Goal: Navigation & Orientation: Understand site structure

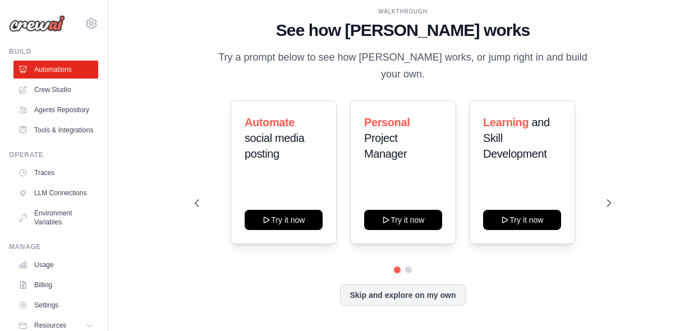
scroll to position [52, 0]
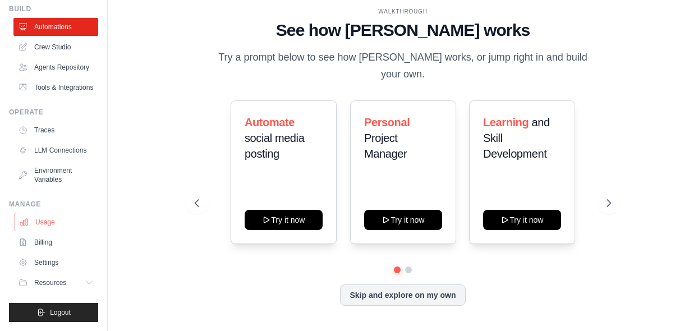
click at [48, 225] on link "Usage" at bounding box center [57, 222] width 85 height 18
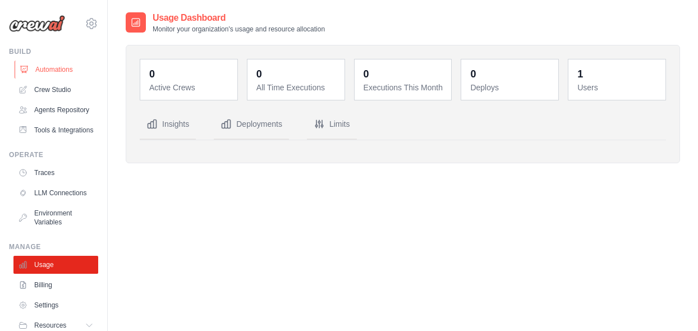
click at [38, 76] on link "Automations" at bounding box center [57, 70] width 85 height 18
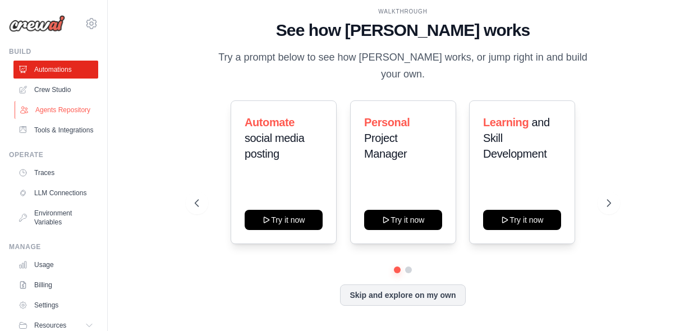
click at [57, 109] on link "Agents Repository" at bounding box center [57, 110] width 85 height 18
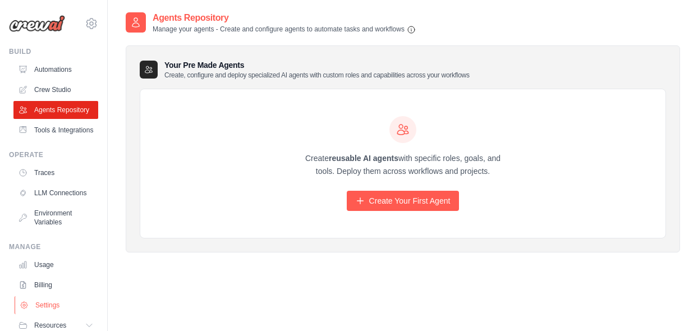
click at [55, 314] on link "Settings" at bounding box center [57, 305] width 85 height 18
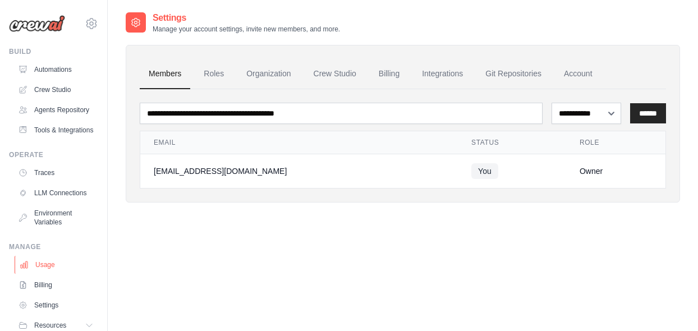
scroll to position [3, 0]
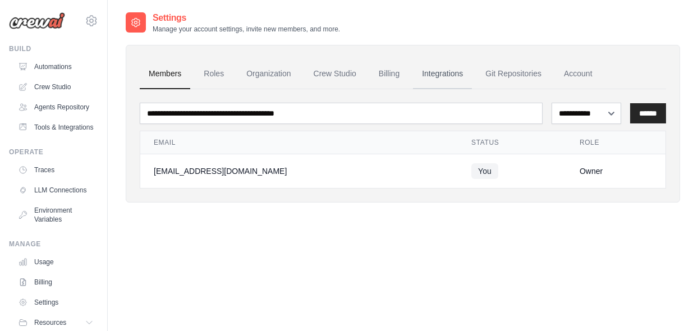
click at [472, 73] on link "Integrations" at bounding box center [442, 74] width 59 height 30
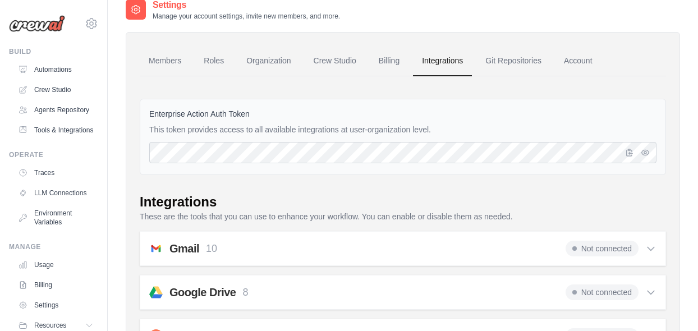
scroll to position [16, 0]
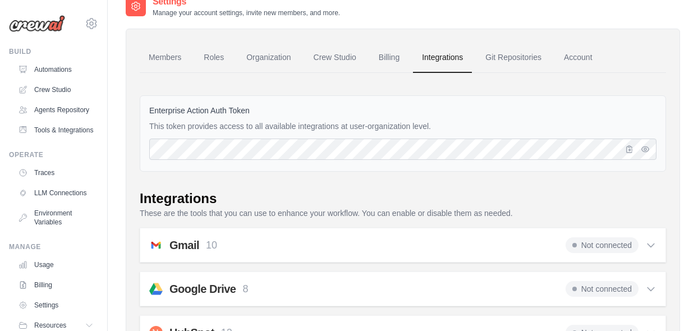
click at [398, 130] on p "This token provides access to all available integrations at user-organization l…" at bounding box center [402, 126] width 507 height 11
click at [645, 151] on icon "button" at bounding box center [645, 148] width 7 height 5
click at [631, 150] on icon "button" at bounding box center [629, 148] width 9 height 9
click at [646, 150] on icon "button" at bounding box center [645, 148] width 9 height 9
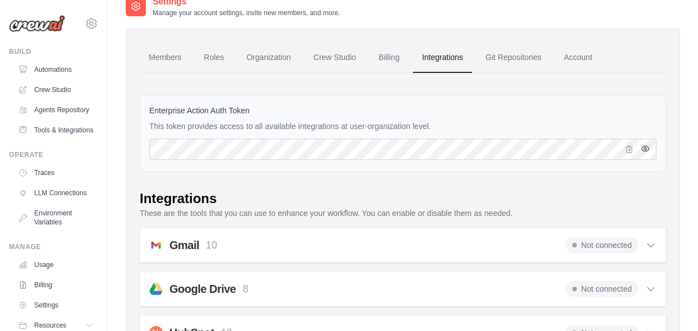
click at [646, 149] on icon "button" at bounding box center [645, 149] width 2 height 2
click at [645, 148] on icon "button" at bounding box center [645, 148] width 9 height 9
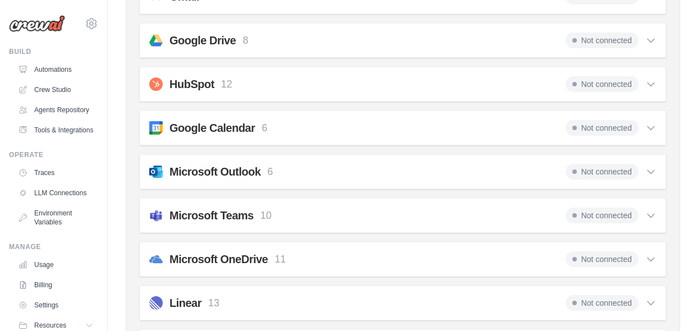
scroll to position [0, 0]
click at [641, 44] on div "Not connected" at bounding box center [610, 41] width 91 height 16
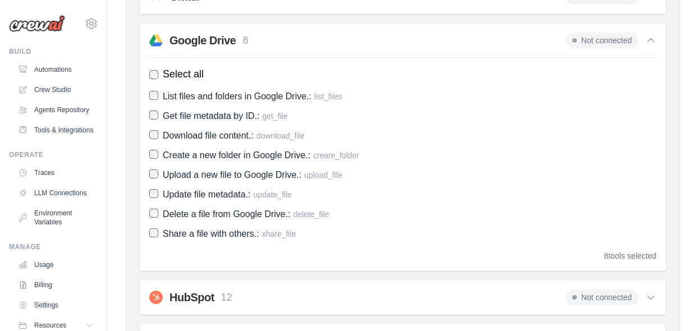
click at [641, 44] on div "Not connected" at bounding box center [610, 41] width 91 height 16
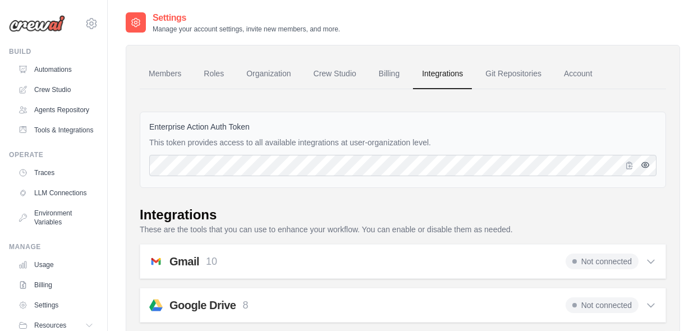
click at [643, 166] on icon "button" at bounding box center [645, 164] width 9 height 9
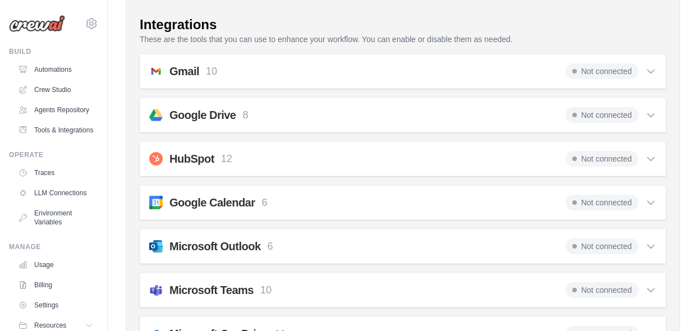
scroll to position [191, 0]
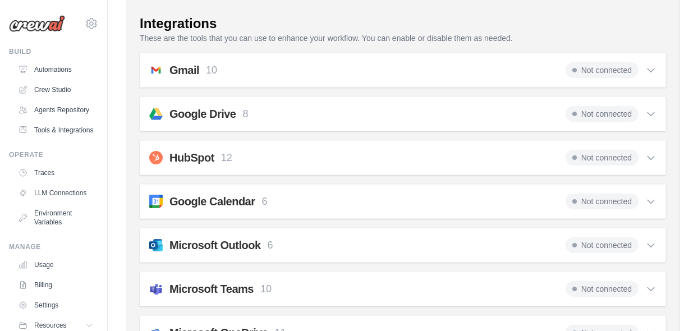
click at [508, 75] on div "Gmail 10 Not connected" at bounding box center [402, 70] width 507 height 16
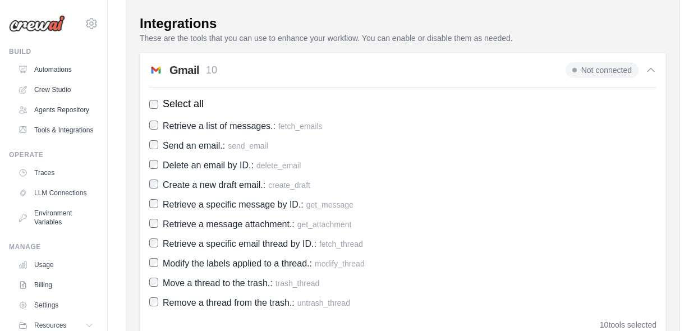
click at [508, 75] on div "Gmail 10 Not connected" at bounding box center [402, 70] width 507 height 16
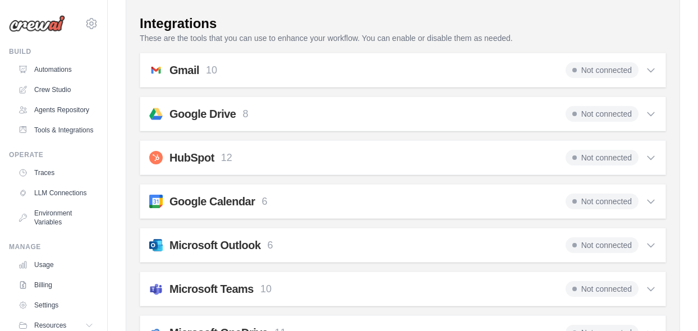
scroll to position [0, 0]
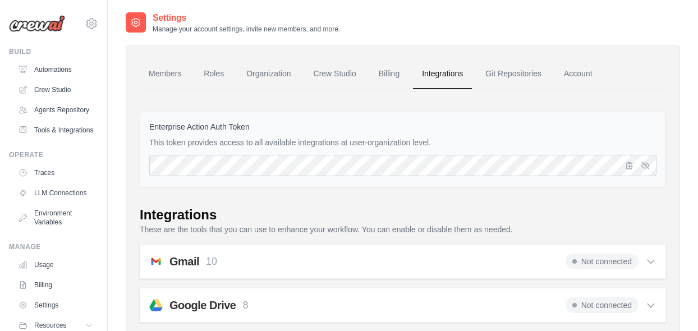
click at [604, 264] on span "Not connected" at bounding box center [601, 262] width 73 height 16
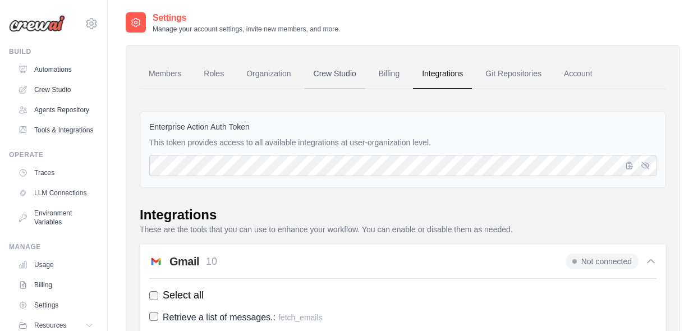
click at [365, 74] on link "Crew Studio" at bounding box center [335, 74] width 61 height 30
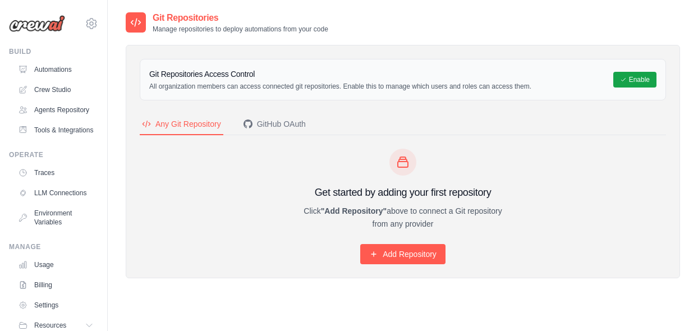
click at [203, 75] on h3 "Git Repositories Access Control" at bounding box center [340, 73] width 382 height 11
click at [57, 135] on link "Tools & Integrations" at bounding box center [57, 130] width 85 height 18
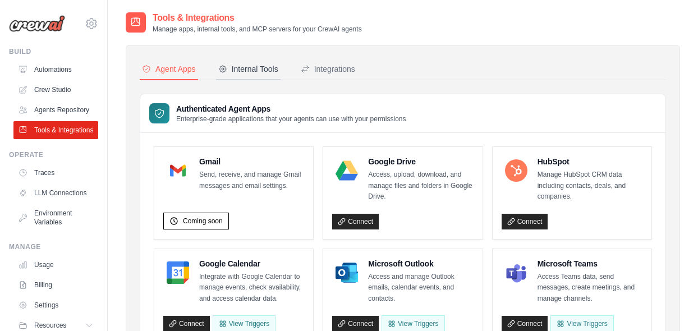
click at [256, 72] on div "Internal Tools" at bounding box center [248, 68] width 60 height 11
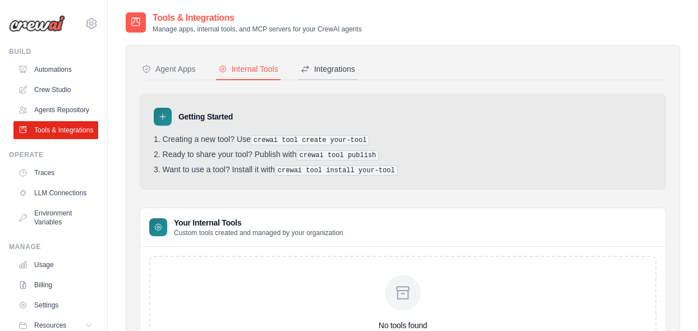
click at [328, 71] on div "Integrations" at bounding box center [328, 68] width 54 height 11
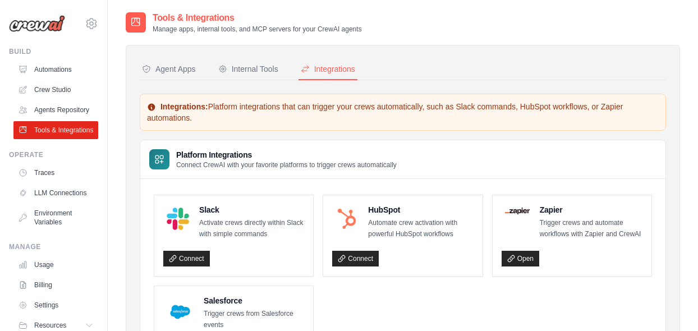
click at [251, 103] on p "Integrations: Platform integrations that can trigger your crews automatically, …" at bounding box center [403, 112] width 512 height 22
click at [252, 103] on p "Integrations: Platform integrations that can trigger your crews automatically, …" at bounding box center [403, 112] width 512 height 22
click at [184, 61] on button "Agent Apps" at bounding box center [169, 69] width 58 height 21
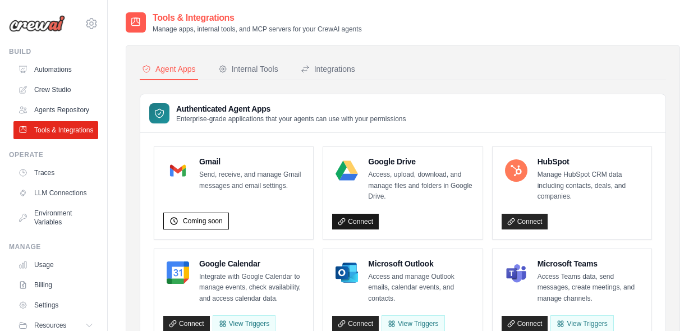
click at [360, 218] on link "Connect" at bounding box center [355, 222] width 47 height 16
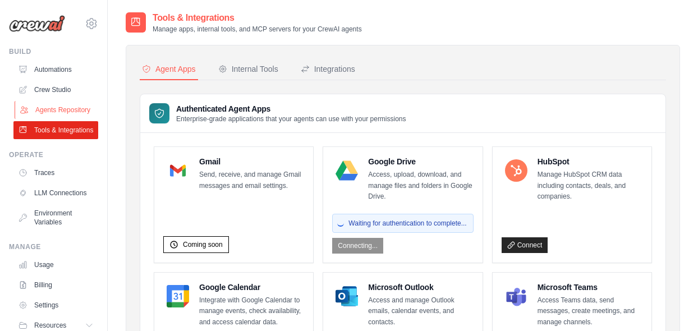
click at [71, 108] on link "Agents Repository" at bounding box center [57, 110] width 85 height 18
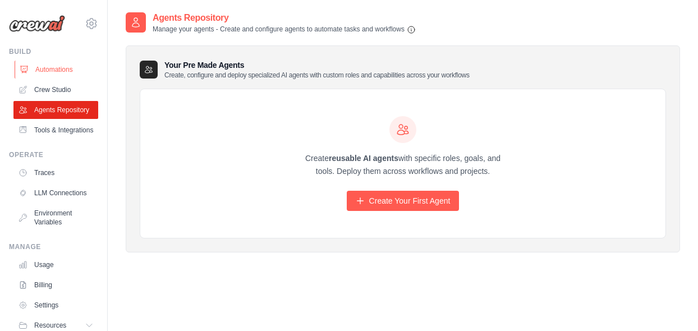
click at [54, 68] on link "Automations" at bounding box center [57, 70] width 85 height 18
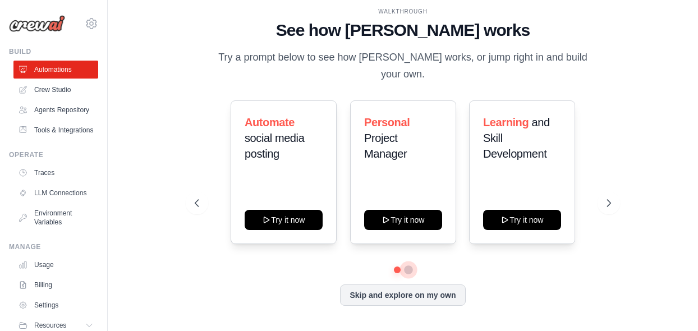
click at [406, 269] on button at bounding box center [408, 269] width 9 height 9
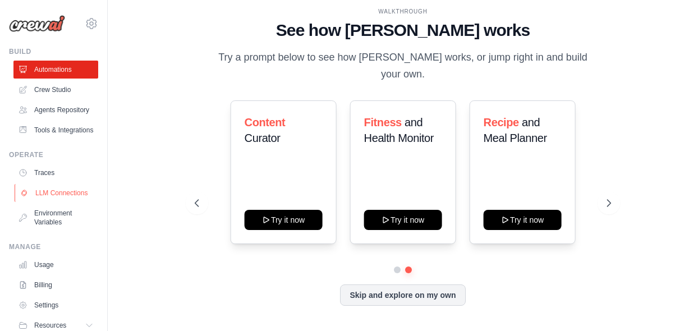
click at [75, 202] on link "LLM Connections" at bounding box center [57, 193] width 85 height 18
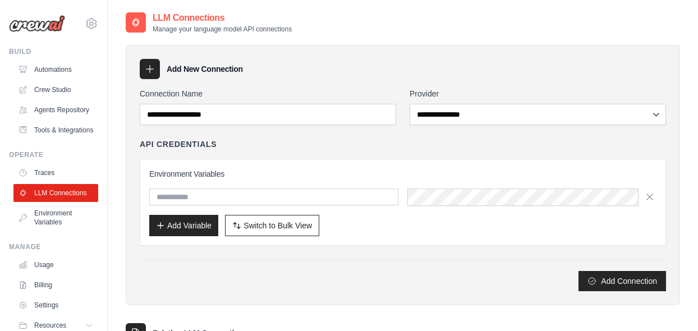
scroll to position [52, 0]
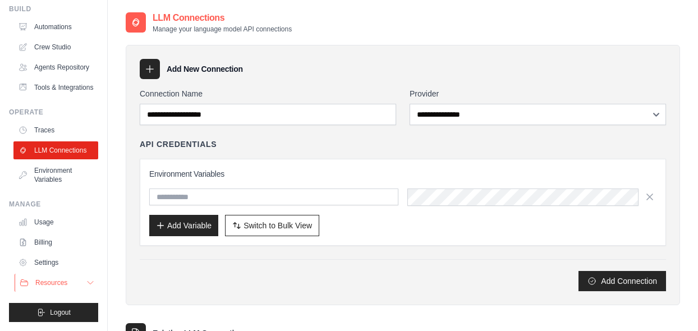
click at [56, 279] on span "Resources" at bounding box center [51, 282] width 32 height 9
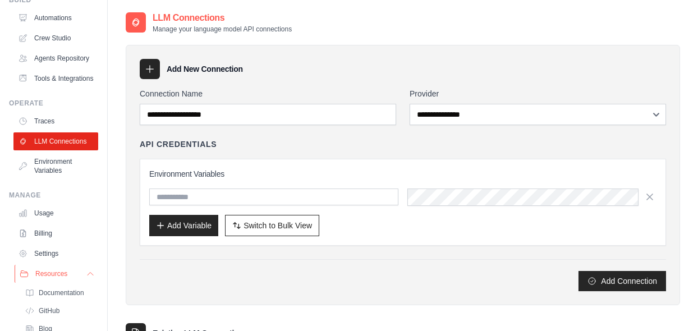
click at [56, 278] on span "Resources" at bounding box center [51, 273] width 32 height 9
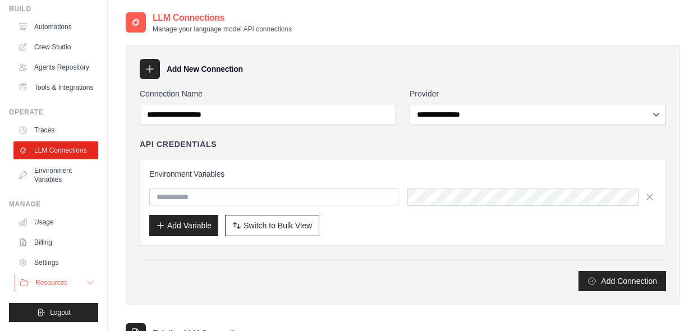
click at [62, 279] on span "Resources" at bounding box center [51, 282] width 32 height 9
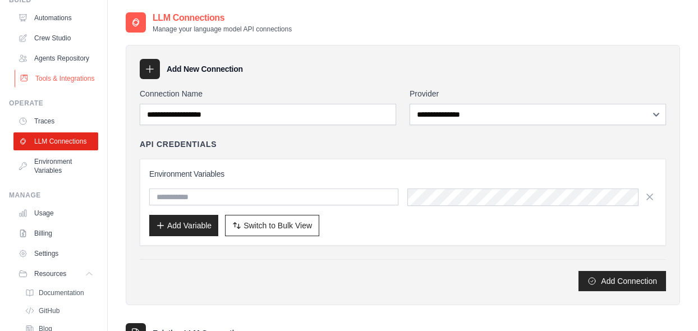
click at [61, 84] on link "Tools & Integrations" at bounding box center [57, 79] width 85 height 18
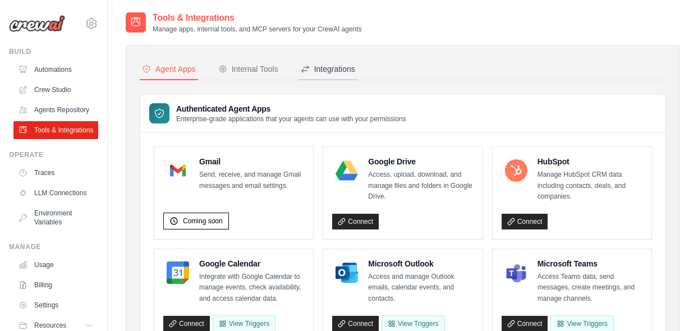
click at [332, 67] on div "Integrations" at bounding box center [328, 68] width 54 height 11
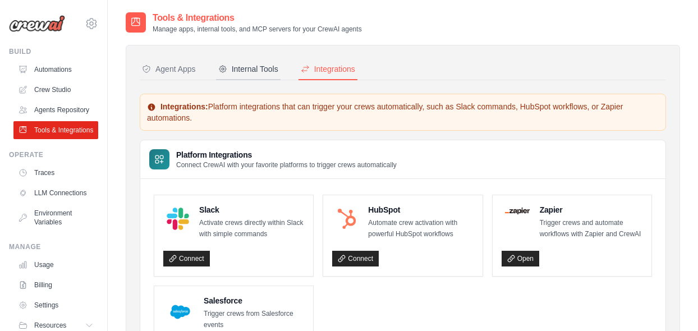
click at [278, 65] on div "Internal Tools" at bounding box center [248, 68] width 60 height 11
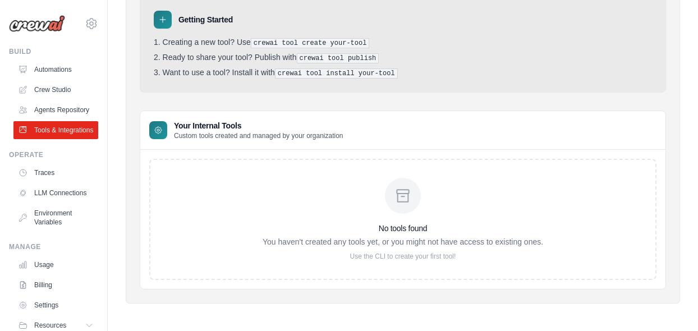
scroll to position [98, 0]
click at [58, 70] on link "Automations" at bounding box center [57, 70] width 85 height 18
